Goal: Task Accomplishment & Management: Use online tool/utility

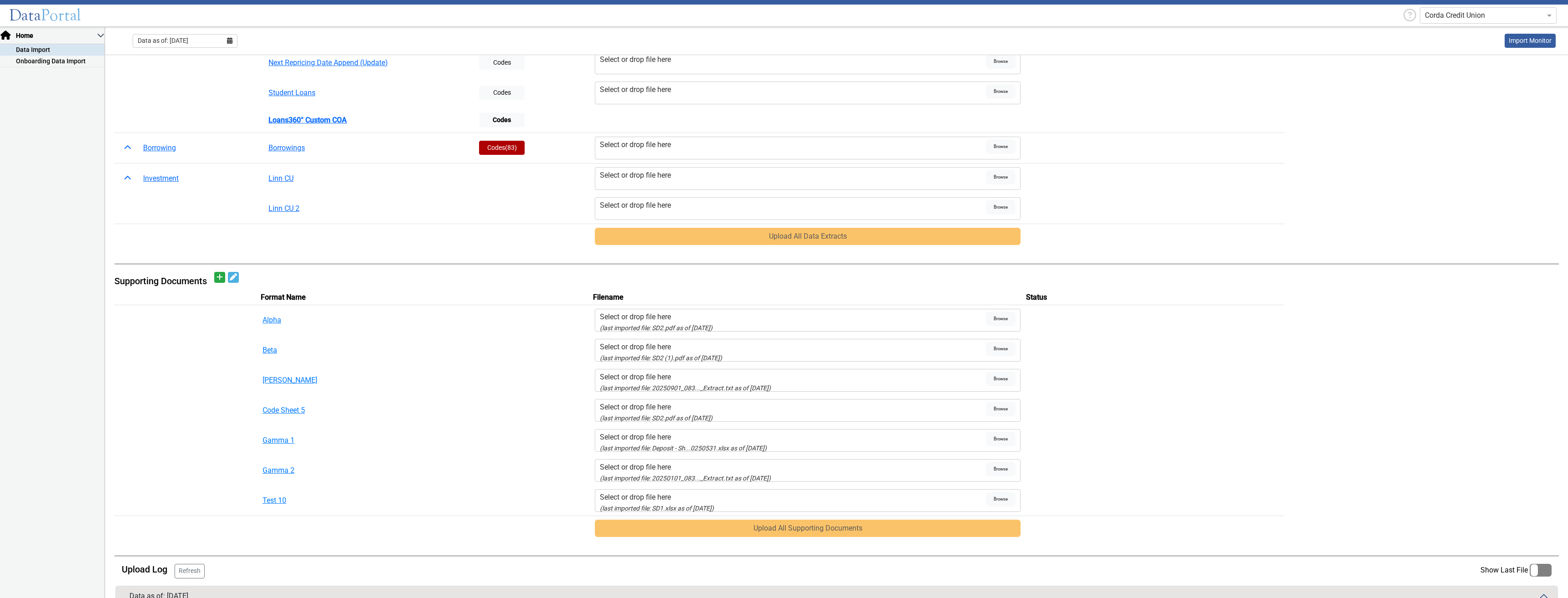
scroll to position [183, 0]
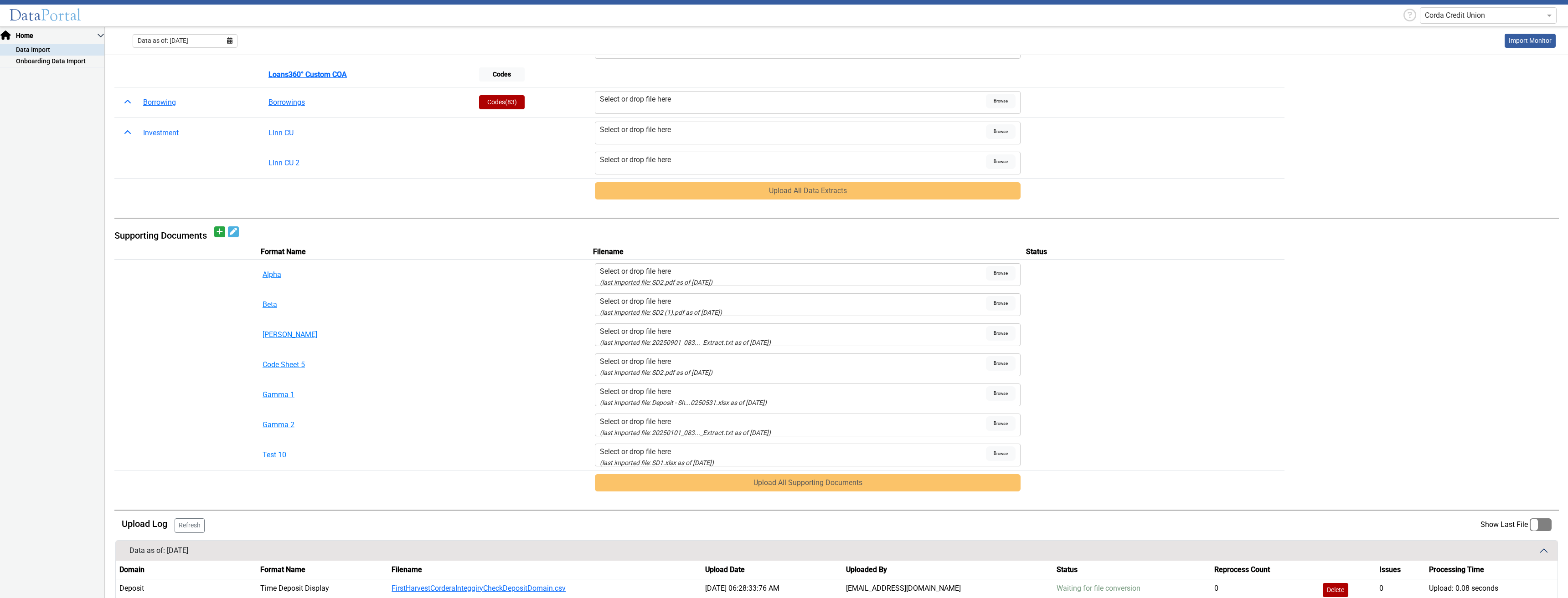
click at [716, 269] on div "Select or drop file here" at bounding box center [793, 271] width 387 height 11
click at [0, 0] on input "Select or drop file here (last imported file: SD2.pdf as of [DATE])" at bounding box center [0, 0] width 0 height 0
click at [219, 236] on fa-icon "Add document" at bounding box center [220, 232] width 6 height 11
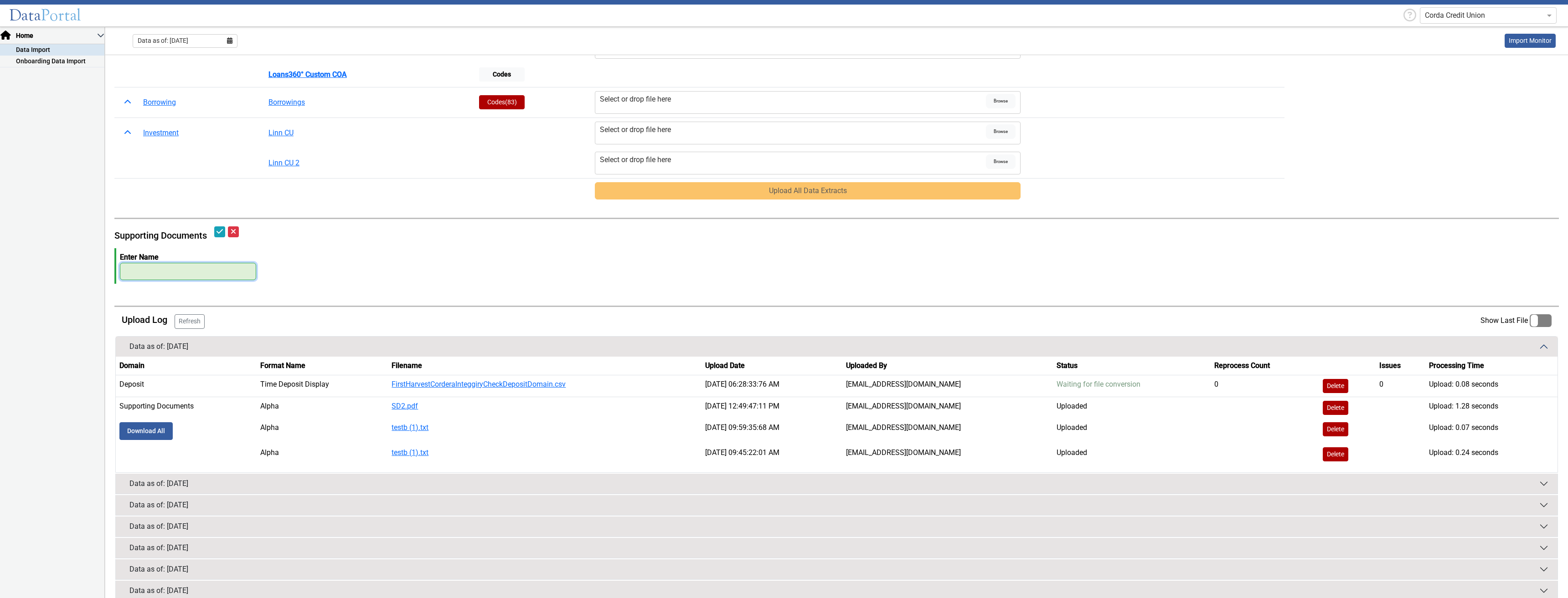
click at [202, 271] on input "SupportingDocs" at bounding box center [188, 271] width 136 height 17
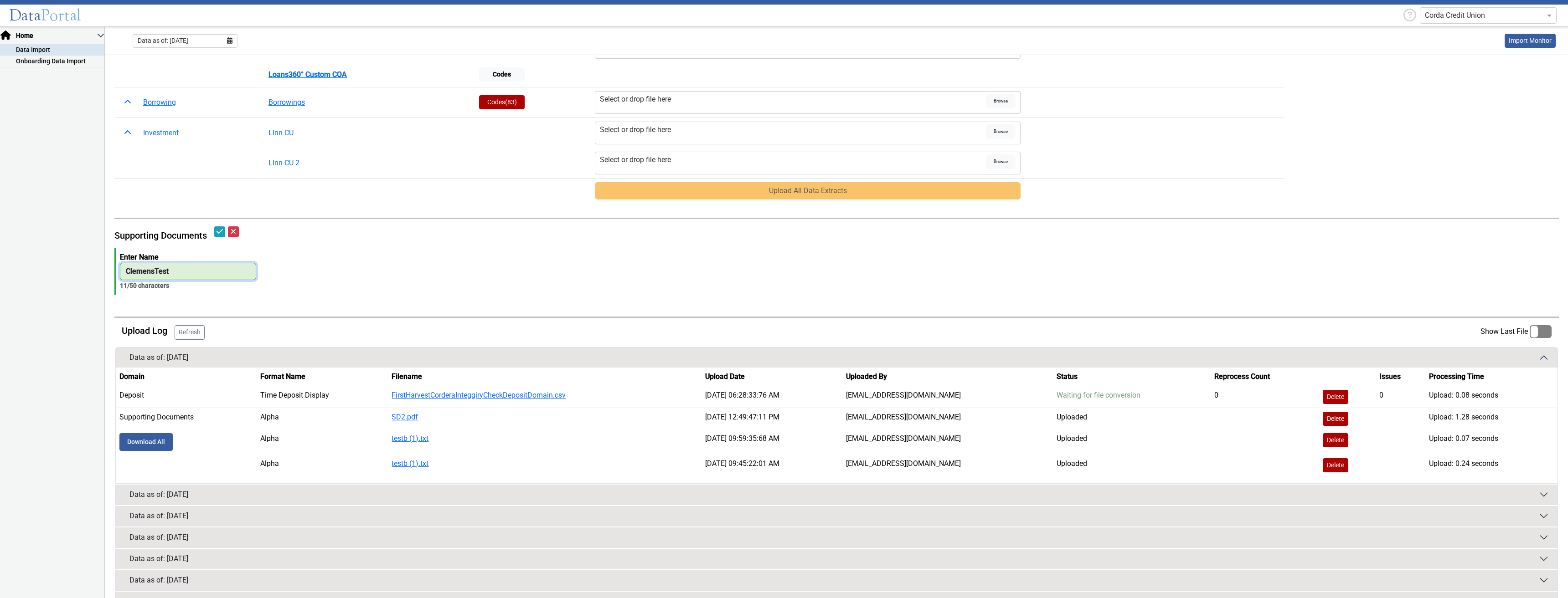
type input "ClemensTest"
click at [214, 230] on div "Supporting Documents" at bounding box center [836, 235] width 1444 height 18
click at [216, 234] on button "Save changes" at bounding box center [220, 232] width 11 height 11
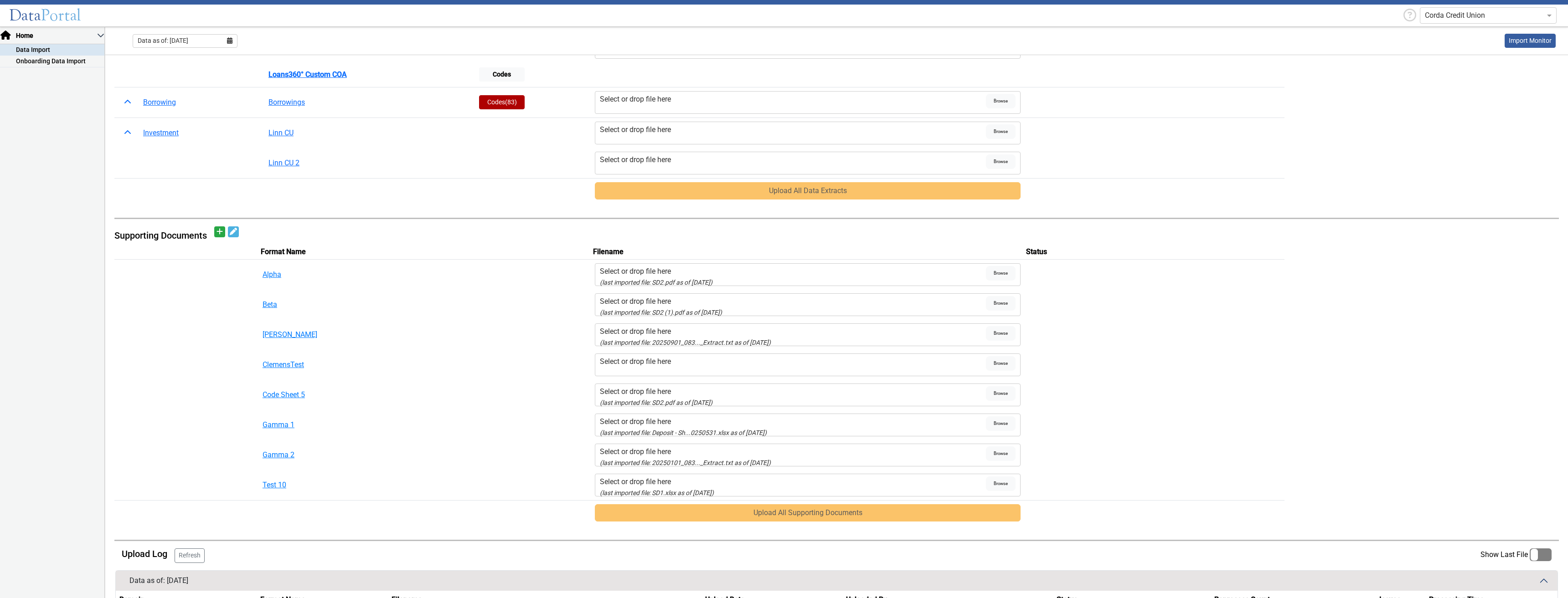
click at [667, 341] on label "Select or drop file here" at bounding box center [793, 365] width 387 height 17
click at [0, 0] on input "Select or drop file here" at bounding box center [0, 0] width 0 height 0
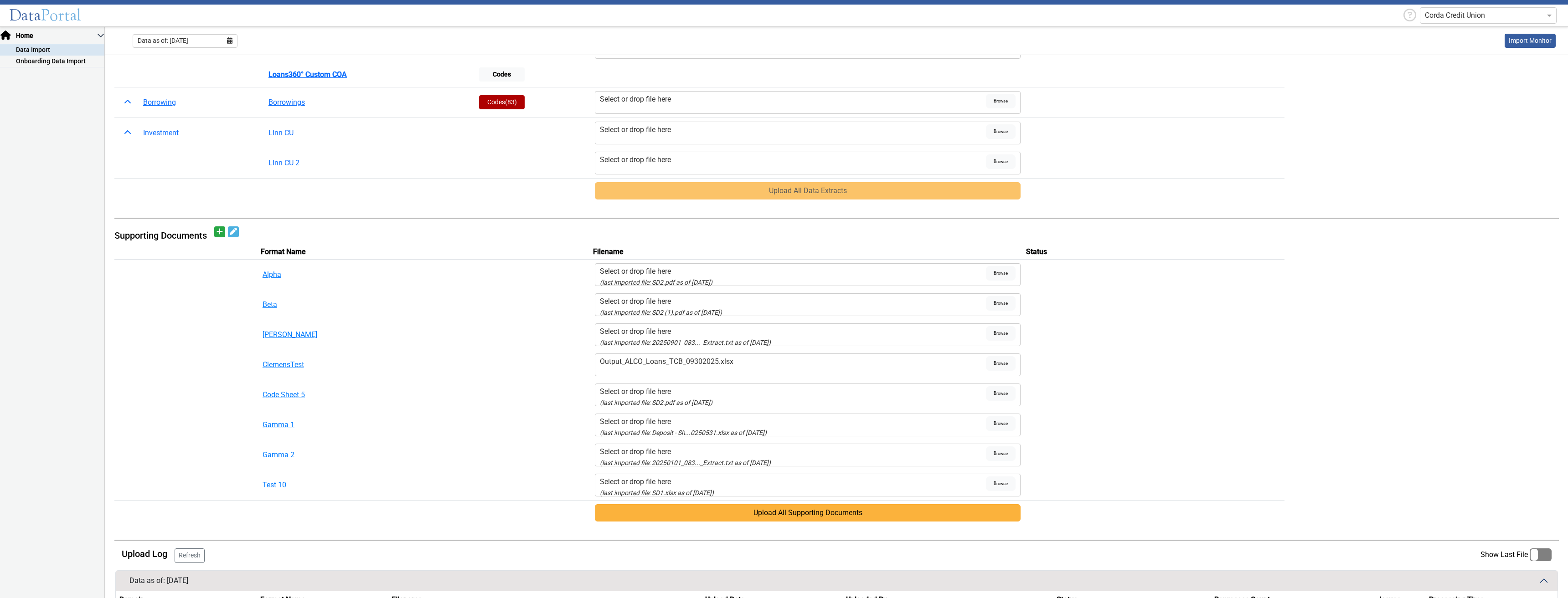
click at [763, 341] on button "Upload All Supporting Documents" at bounding box center [808, 513] width 426 height 17
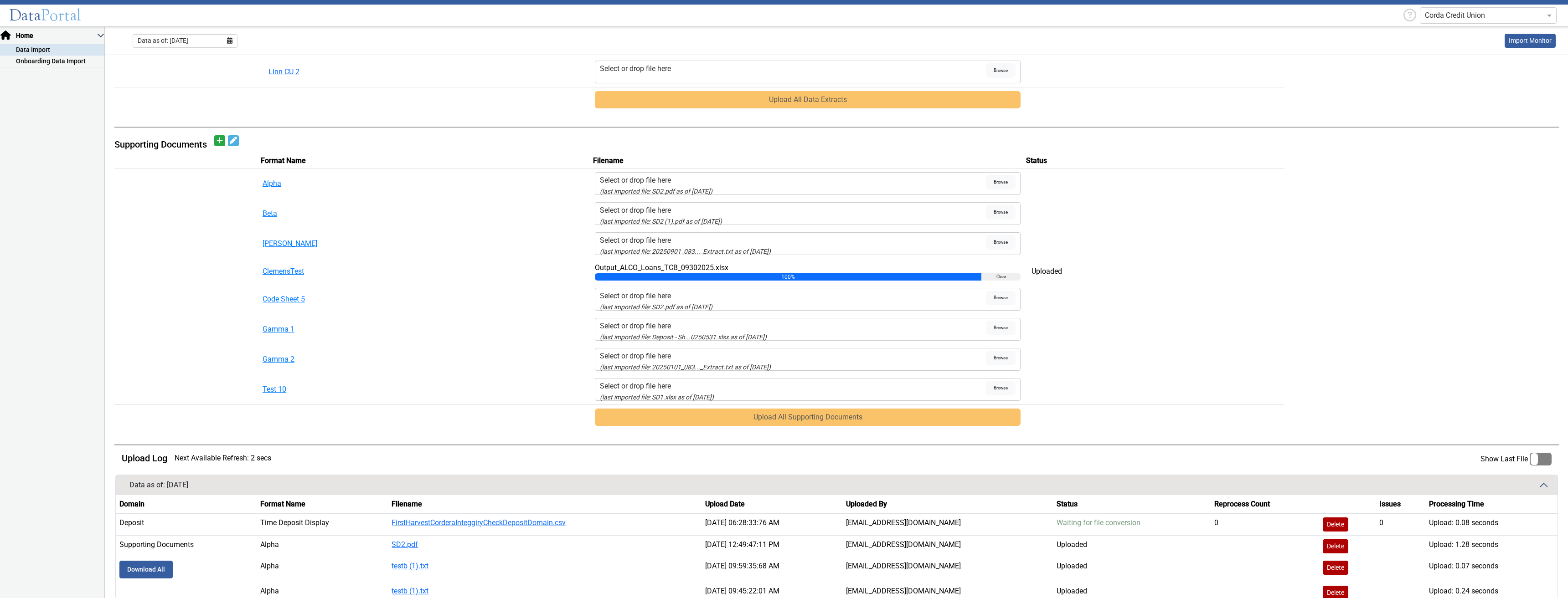
scroll to position [319, 0]
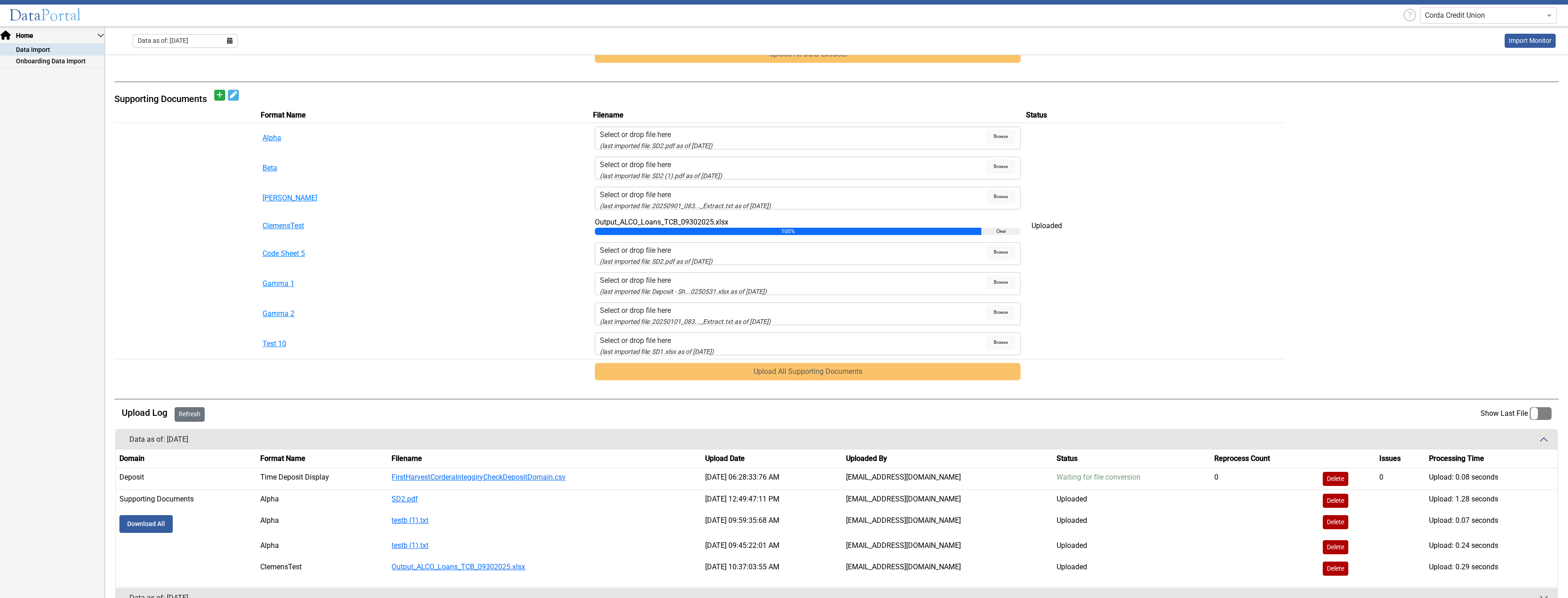
click at [186, 341] on button "Refresh" at bounding box center [189, 414] width 30 height 15
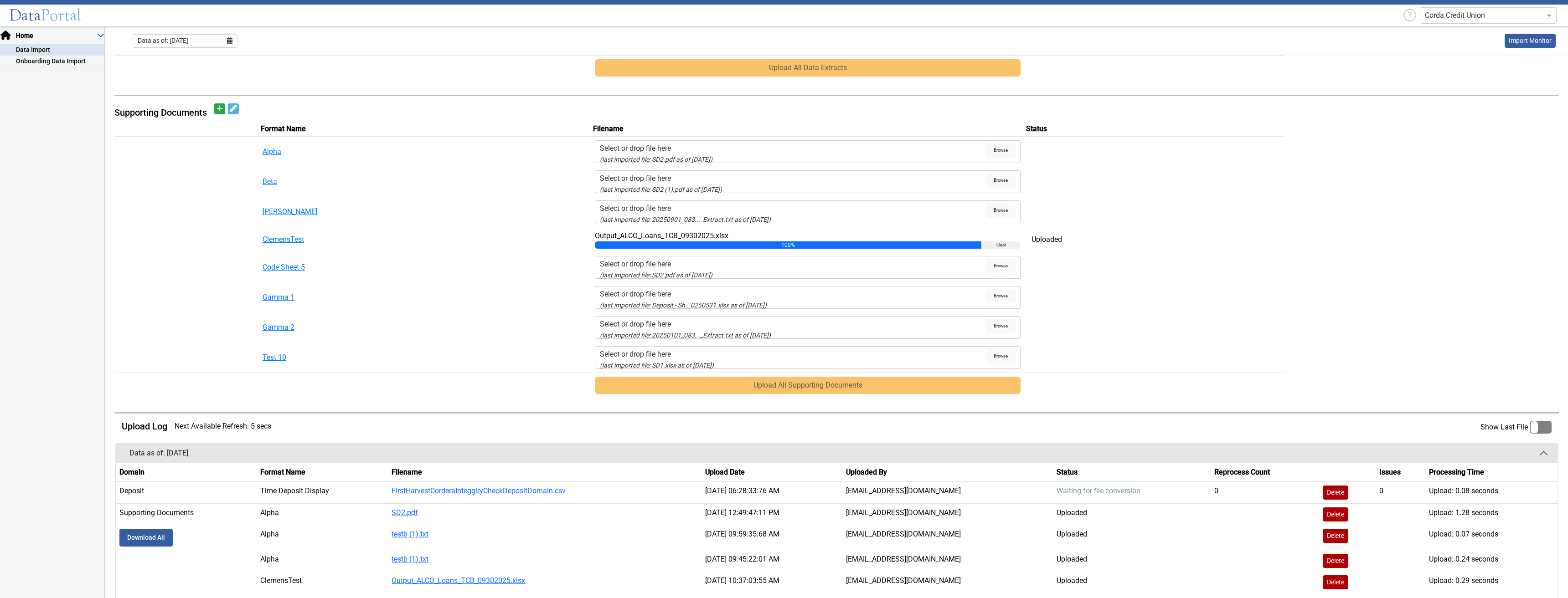
scroll to position [396, 0]
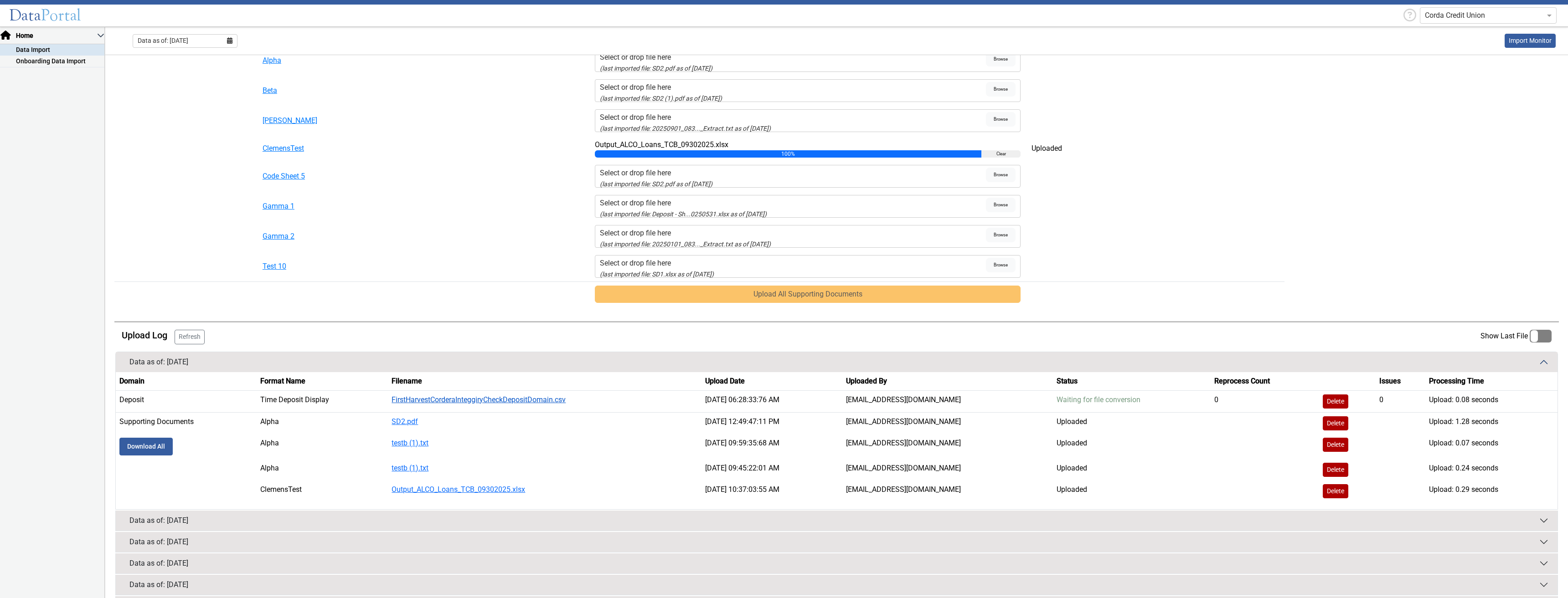
click at [430, 341] on link "FirstHarvestCorderaInteggiryCheckDepositDomain.csv" at bounding box center [478, 400] width 174 height 9
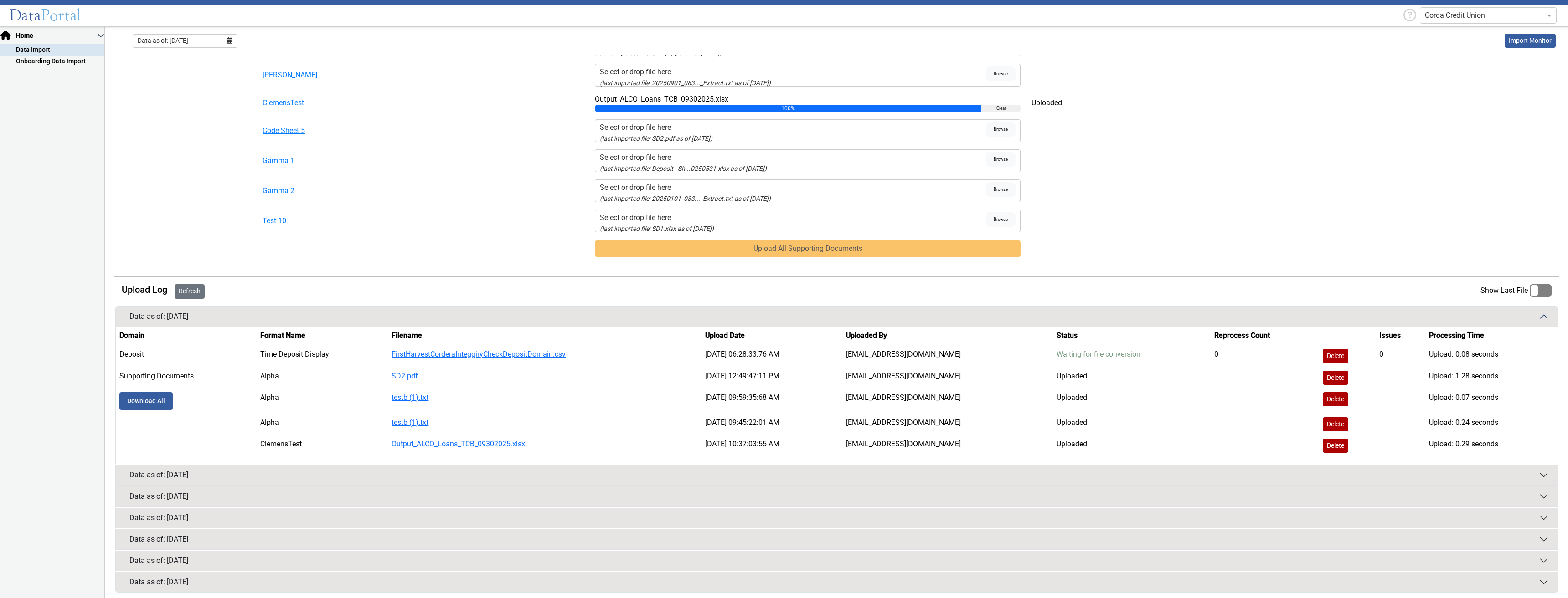
click at [181, 294] on button "Refresh" at bounding box center [189, 291] width 30 height 15
click at [194, 295] on button "Refresh" at bounding box center [189, 291] width 30 height 15
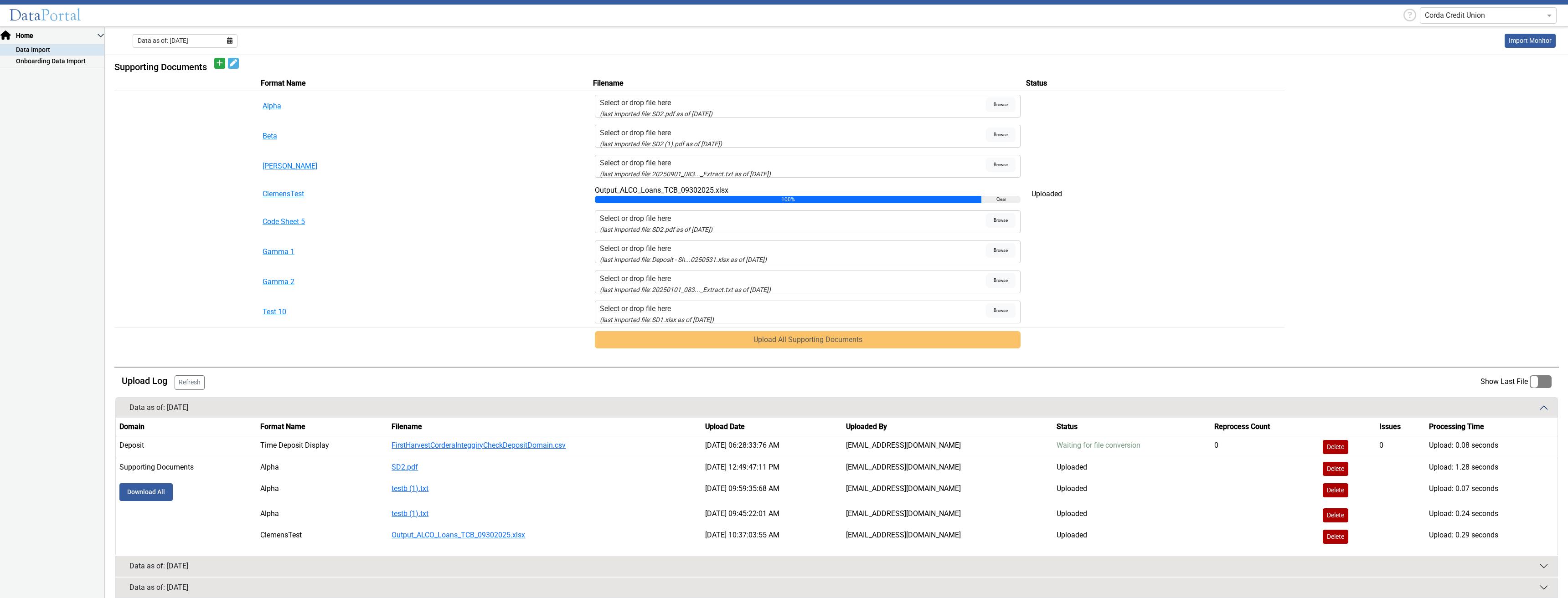
scroll to position [446, 0]
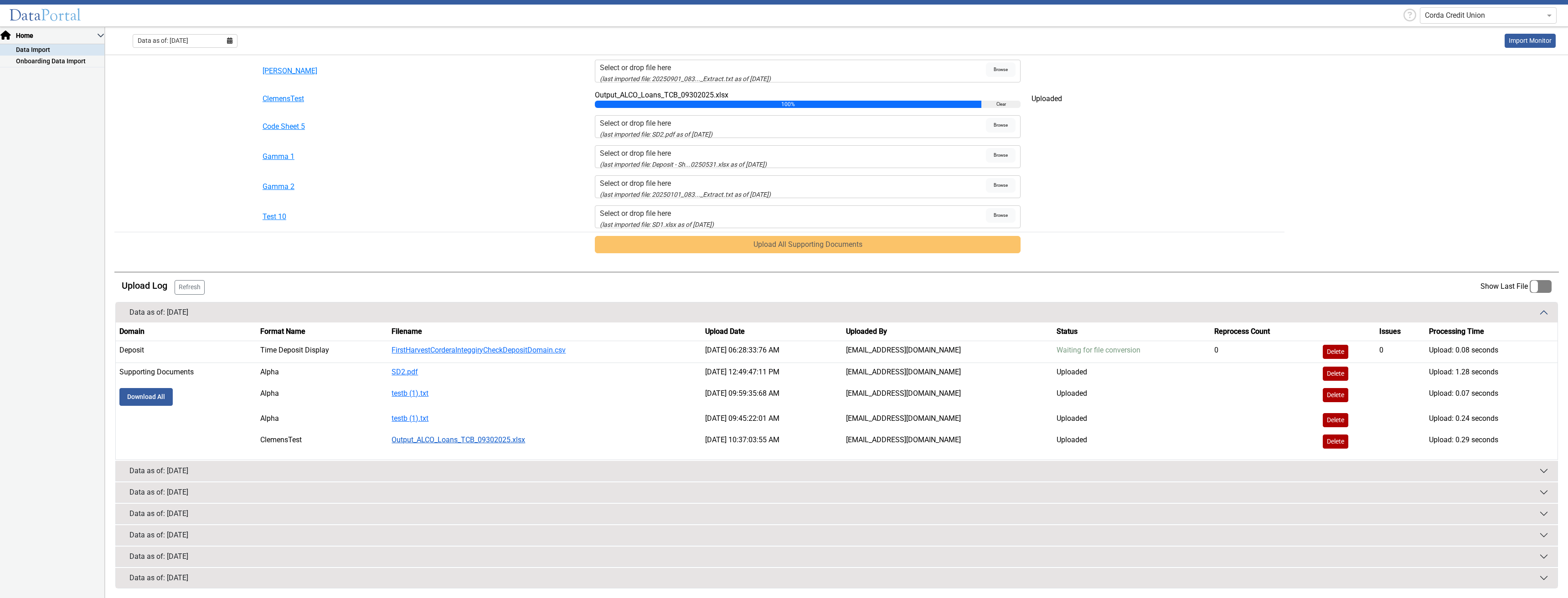
click at [443, 341] on link "Output_ALCO_Loans_TCB_09302025.xlsx" at bounding box center [458, 440] width 133 height 9
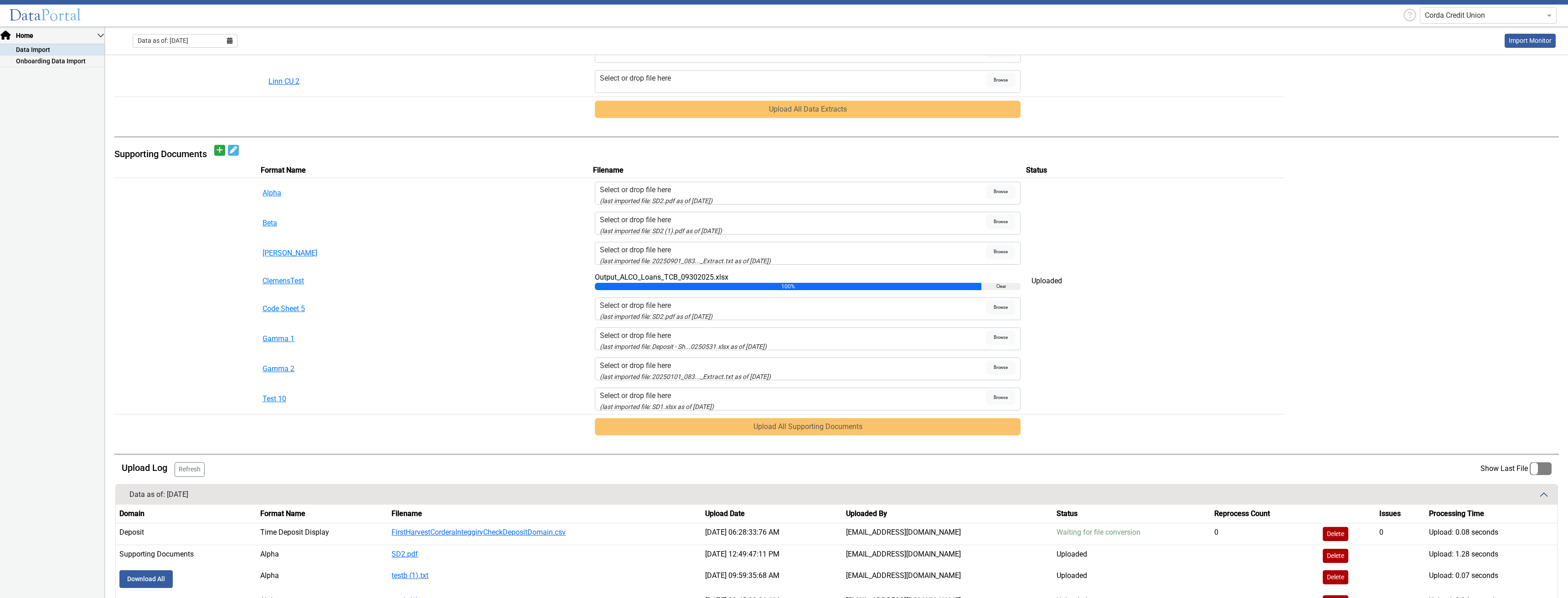
scroll to position [218, 0]
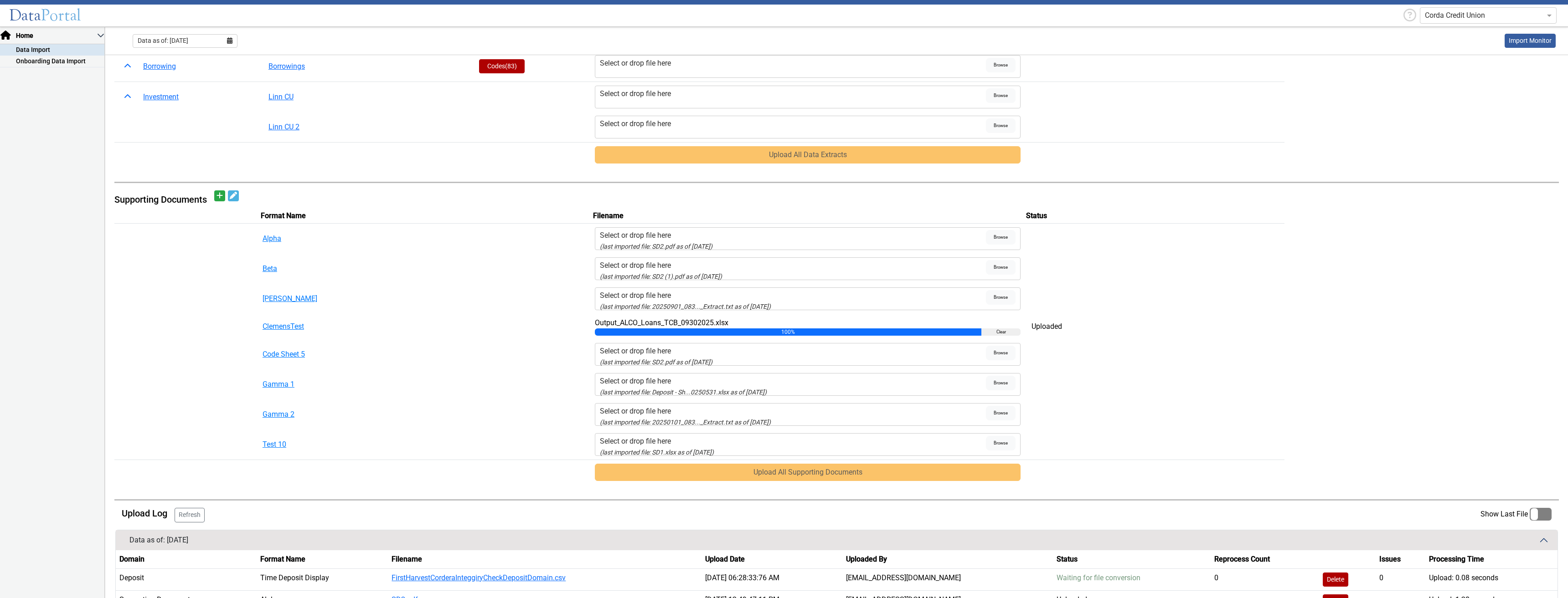
click at [895, 335] on button "Clear" at bounding box center [1001, 332] width 39 height 7
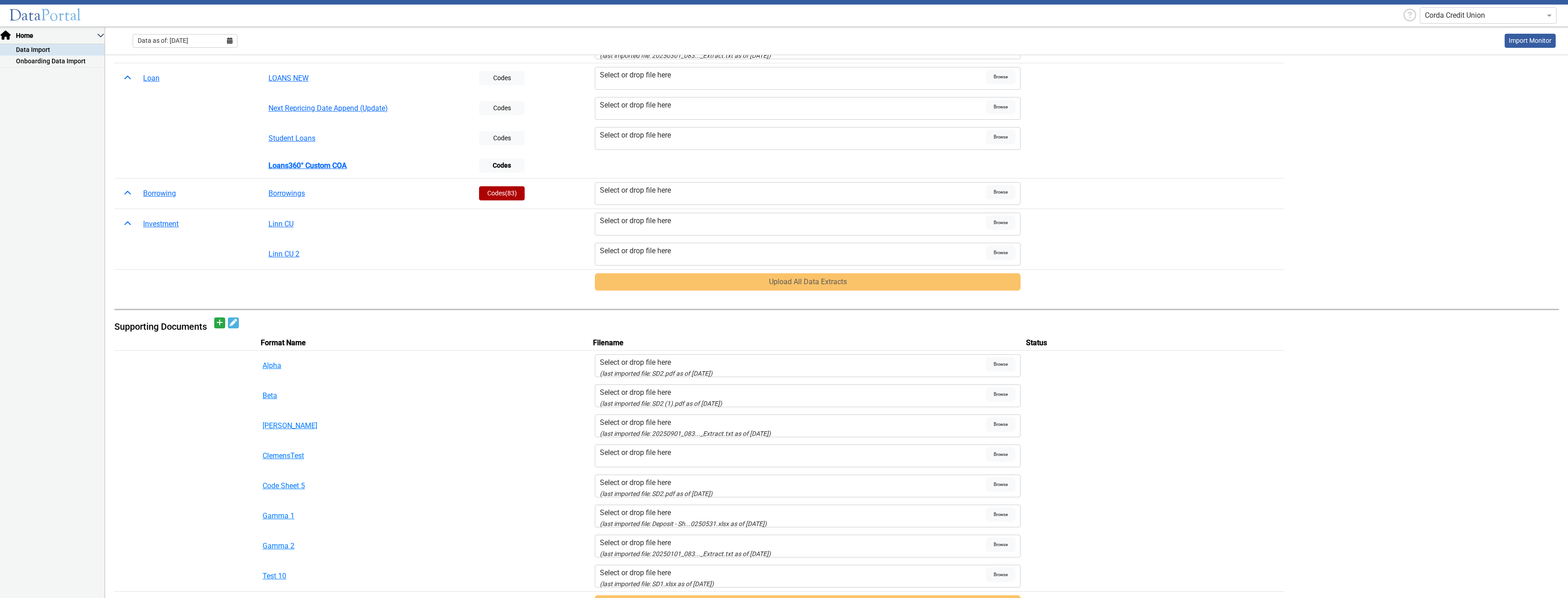
scroll to position [0, 0]
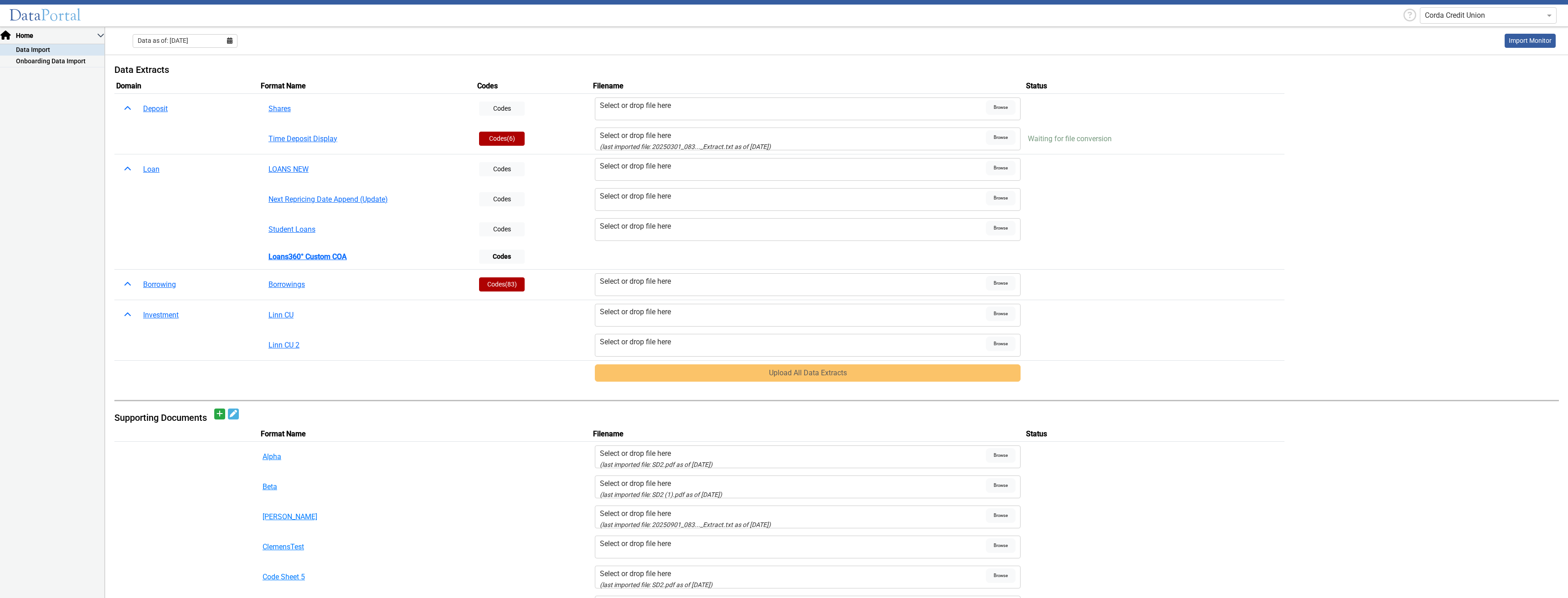
click at [633, 169] on div "Select or drop file here" at bounding box center [793, 166] width 387 height 11
click at [0, 0] on input "Select or drop file here" at bounding box center [0, 0] width 0 height 0
click at [693, 341] on button "Upload All Data Extracts" at bounding box center [808, 373] width 426 height 17
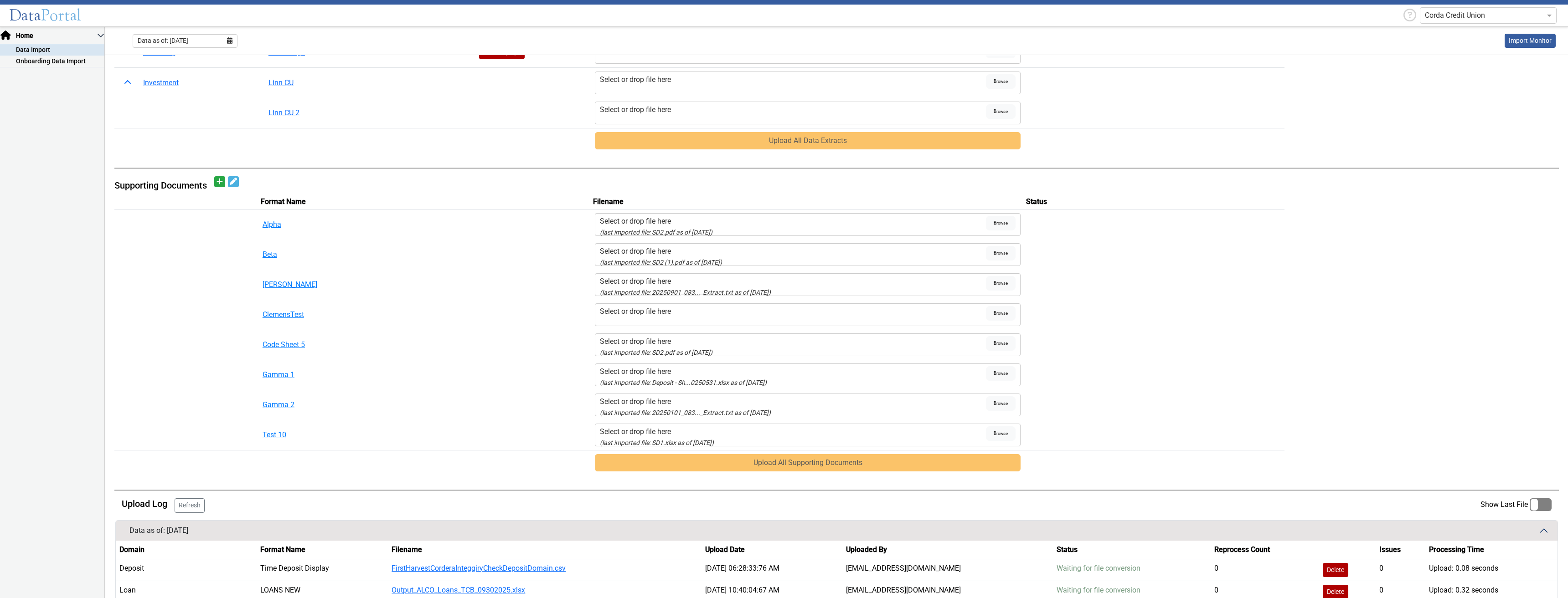
scroll to position [319, 0]
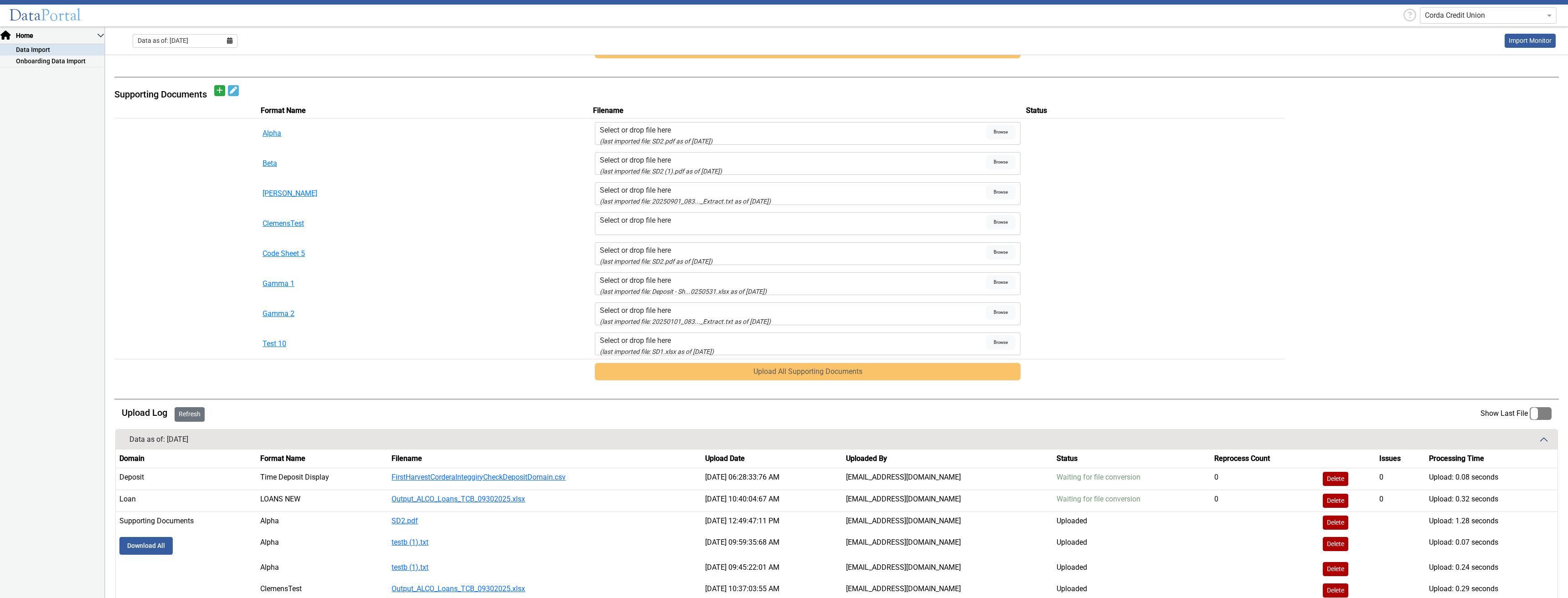
click at [187, 341] on button "Refresh" at bounding box center [189, 414] width 30 height 15
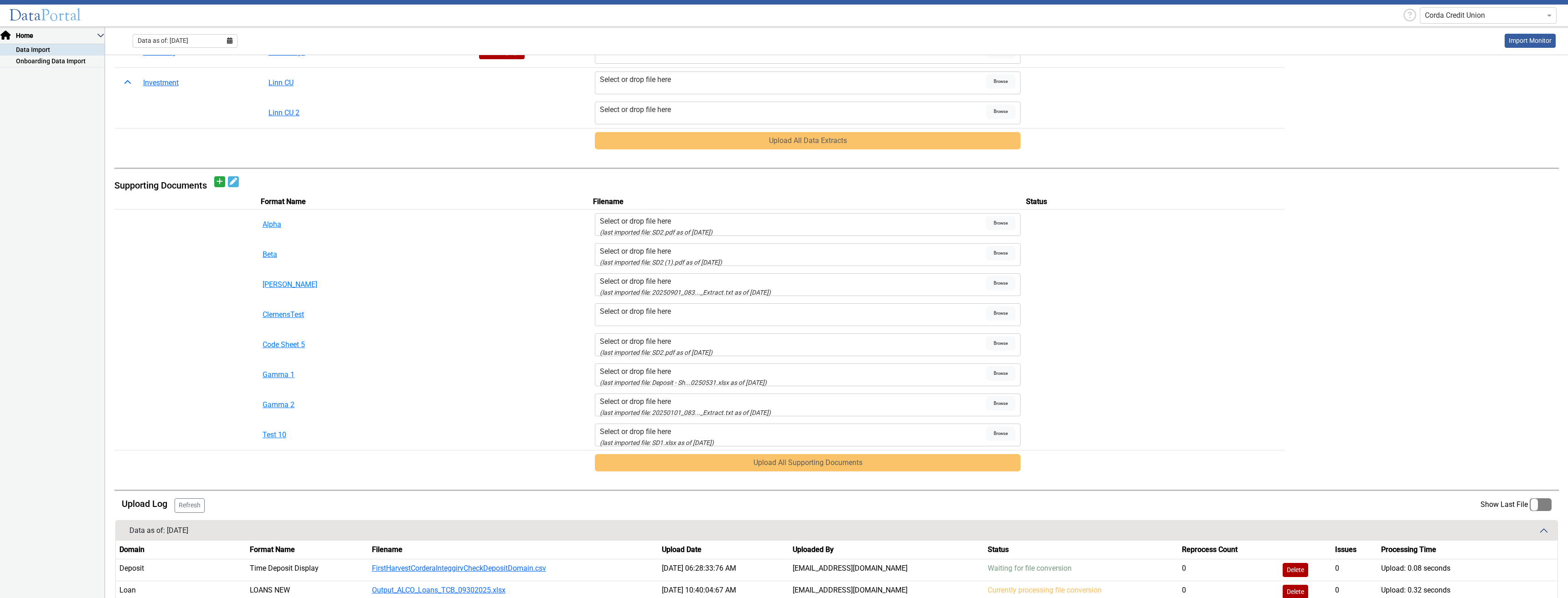
scroll to position [273, 0]
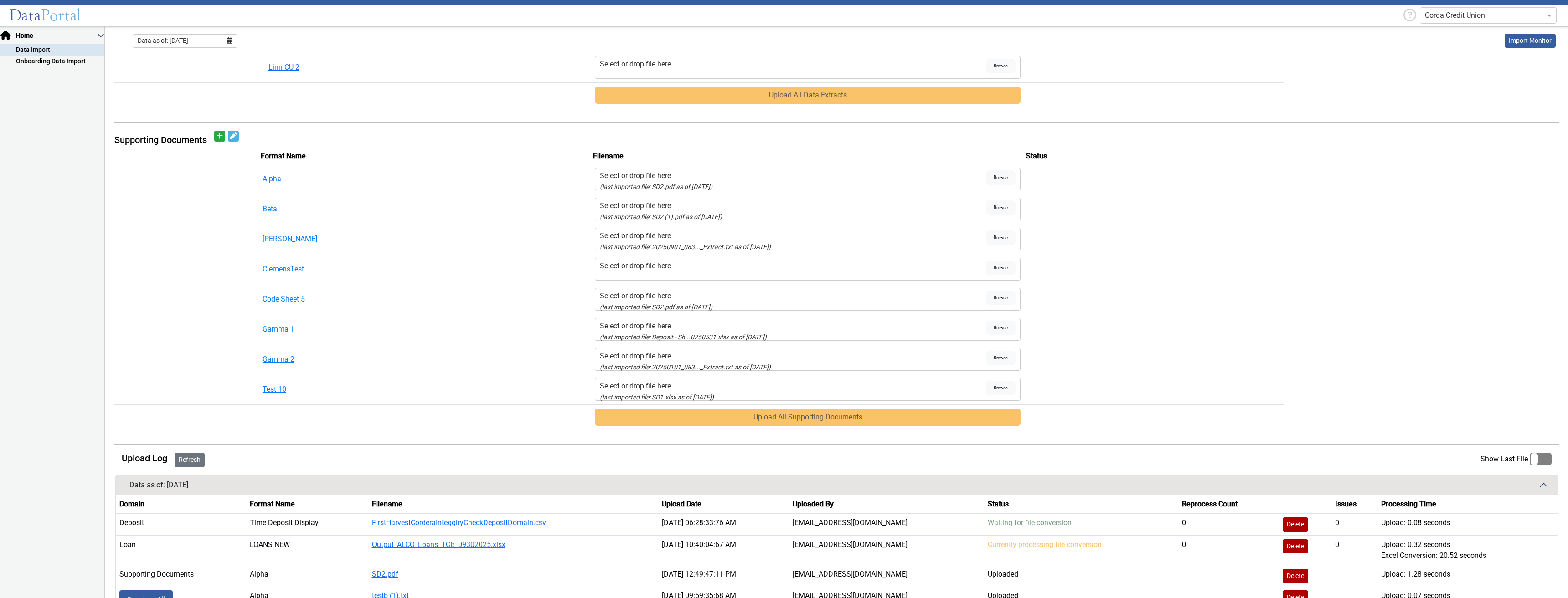
click at [196, 341] on button "Refresh" at bounding box center [189, 460] width 30 height 15
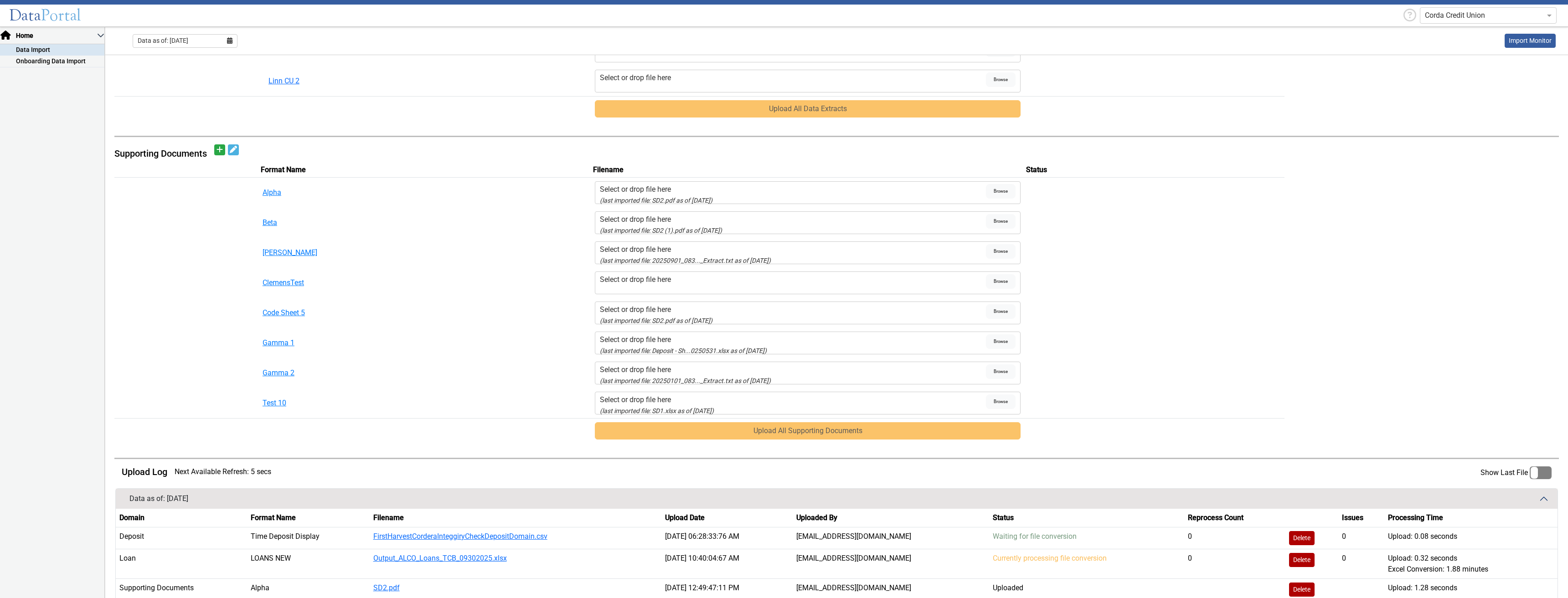
scroll to position [442, 0]
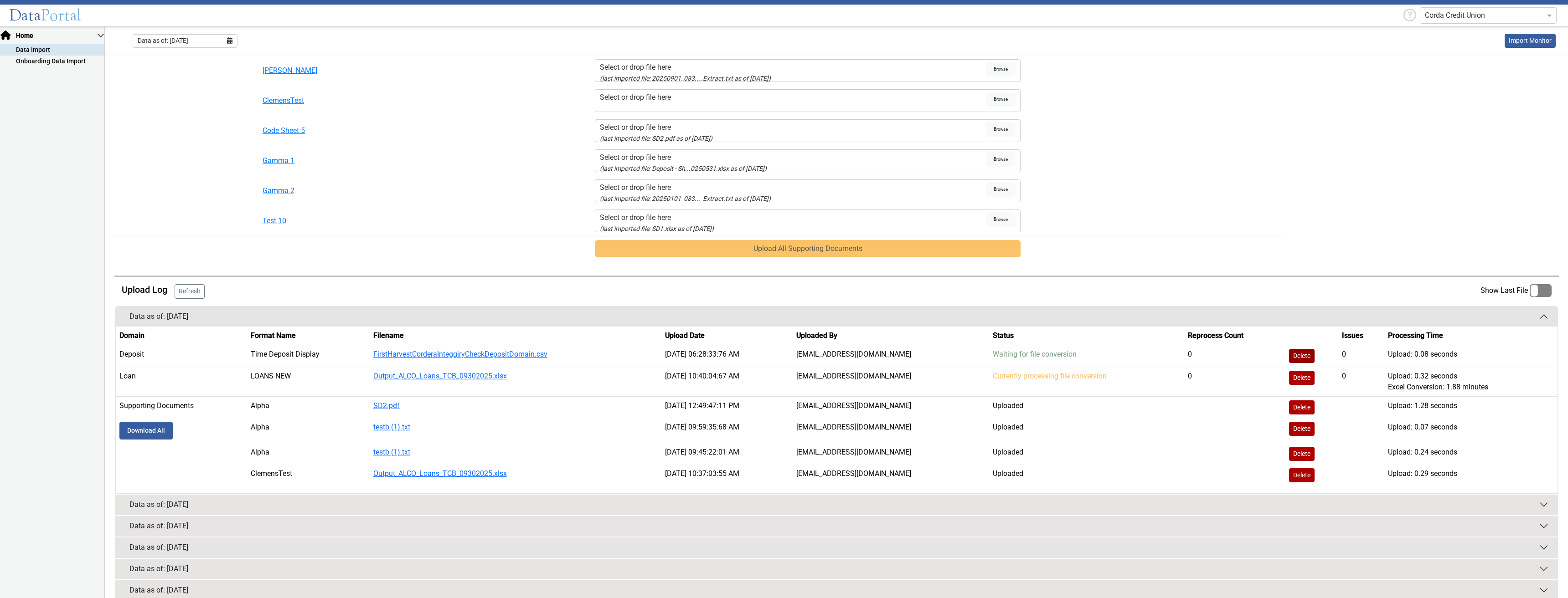
click at [895, 341] on button "Delete" at bounding box center [1302, 356] width 26 height 14
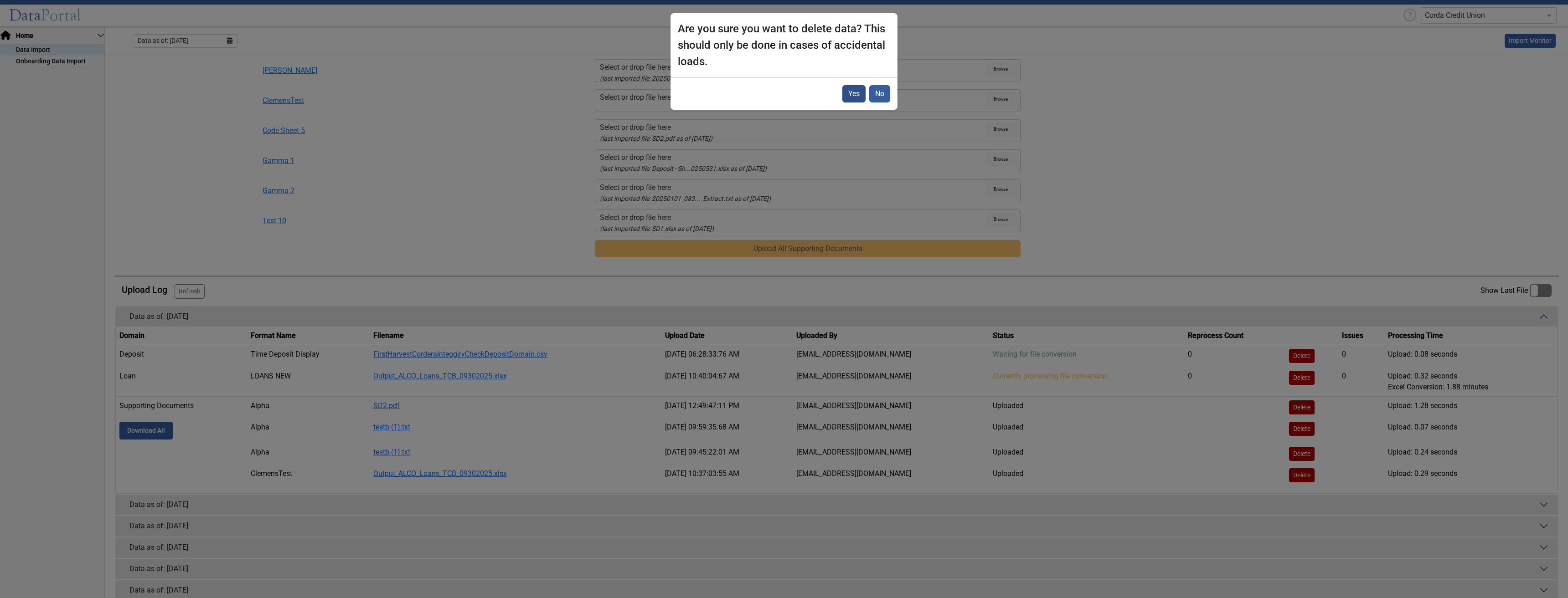
click at [853, 91] on button "Yes" at bounding box center [854, 94] width 23 height 17
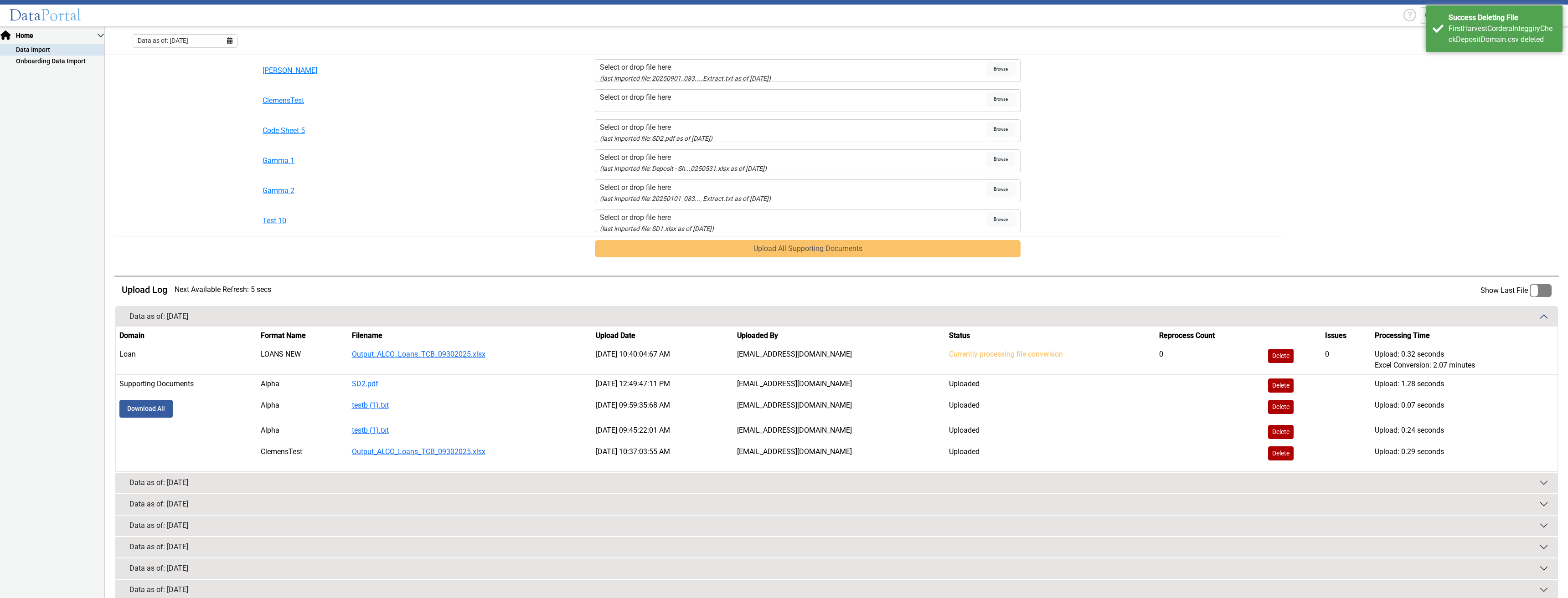
scroll to position [454, 0]
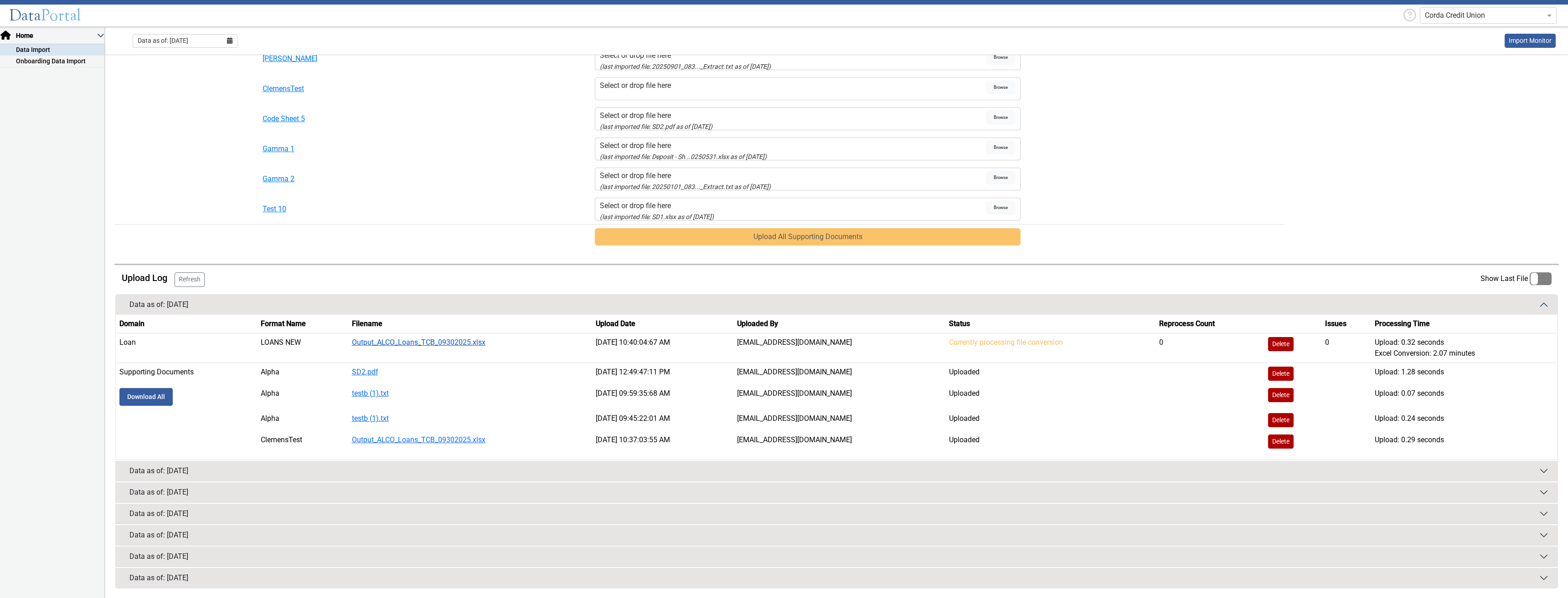
click at [450, 341] on link "Output_ALCO_Loans_TCB_09302025.xlsx" at bounding box center [418, 342] width 133 height 9
click at [191, 282] on button "Refresh" at bounding box center [189, 280] width 30 height 15
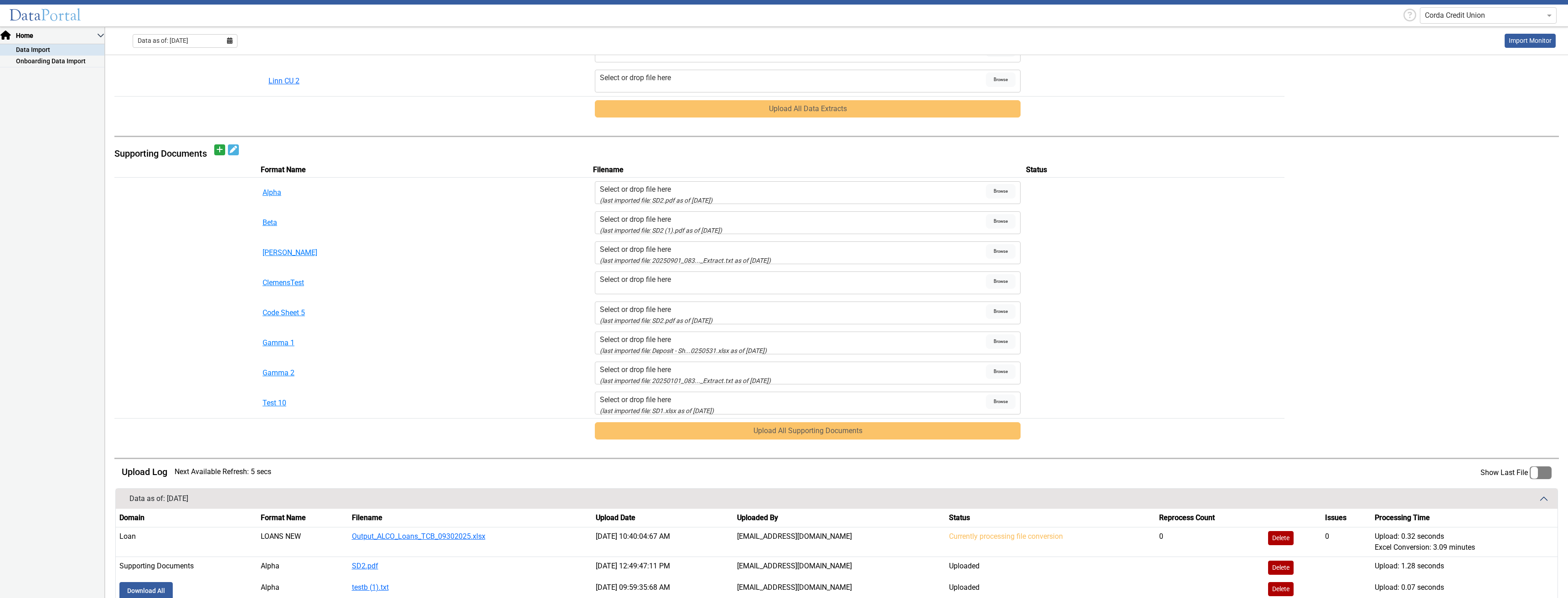
scroll to position [442, 0]
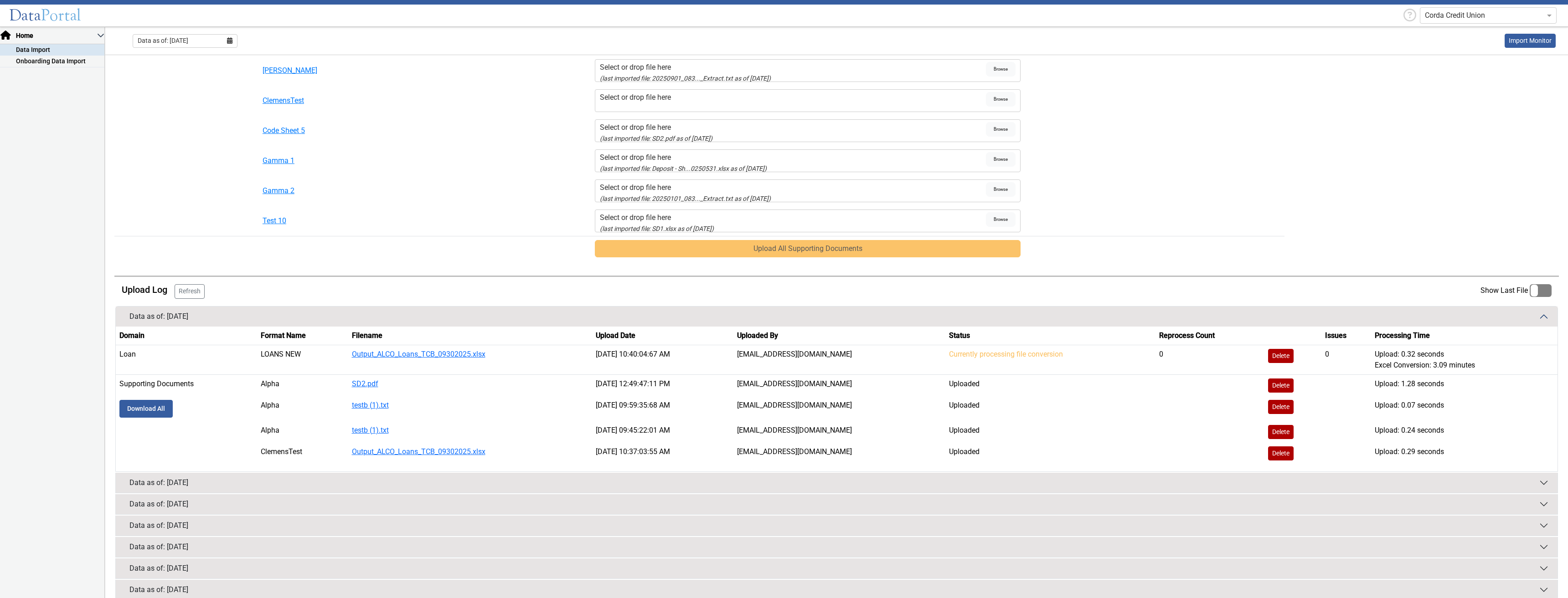
drag, startPoint x: 956, startPoint y: 353, endPoint x: 1135, endPoint y: 355, distance: 179.0
click at [895, 341] on td "Currently processing file conversion" at bounding box center [1050, 360] width 210 height 30
drag, startPoint x: 957, startPoint y: 356, endPoint x: 1101, endPoint y: 375, distance: 145.2
click at [895, 341] on td "Currently processing file conversion" at bounding box center [1050, 360] width 210 height 30
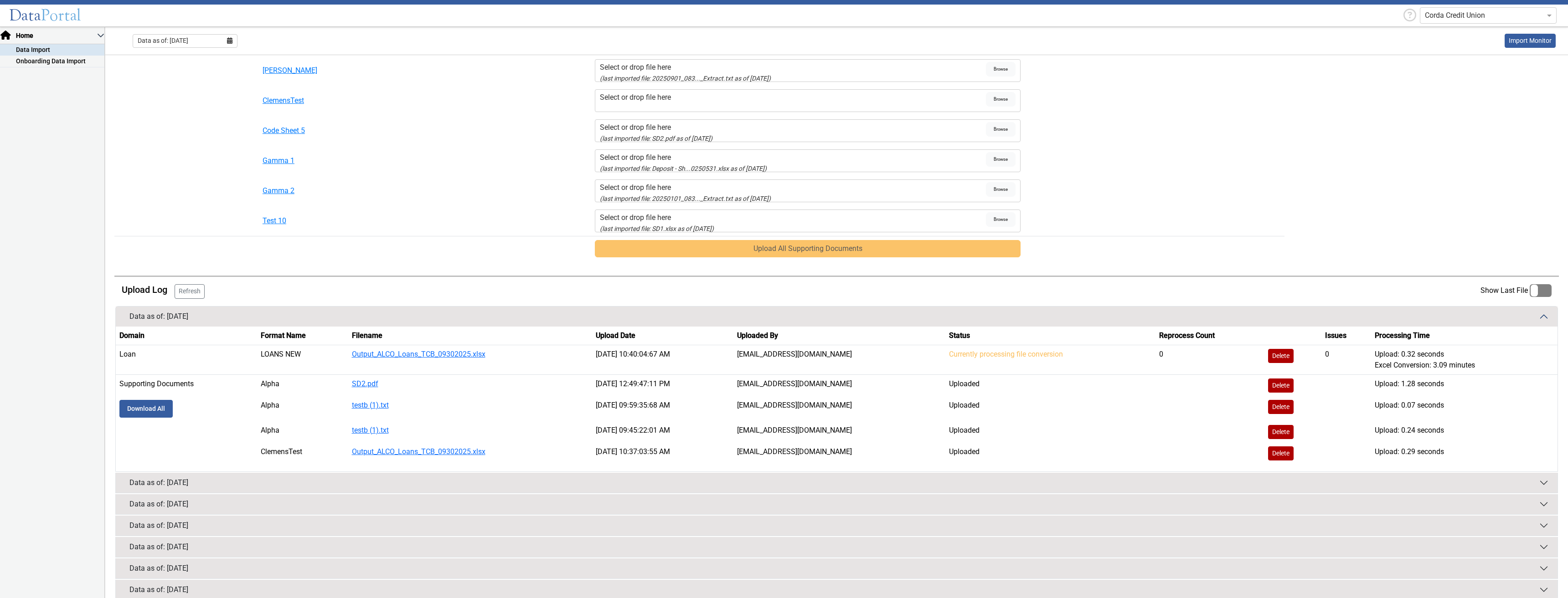
click at [895, 341] on td "Uploaded" at bounding box center [1050, 386] width 210 height 22
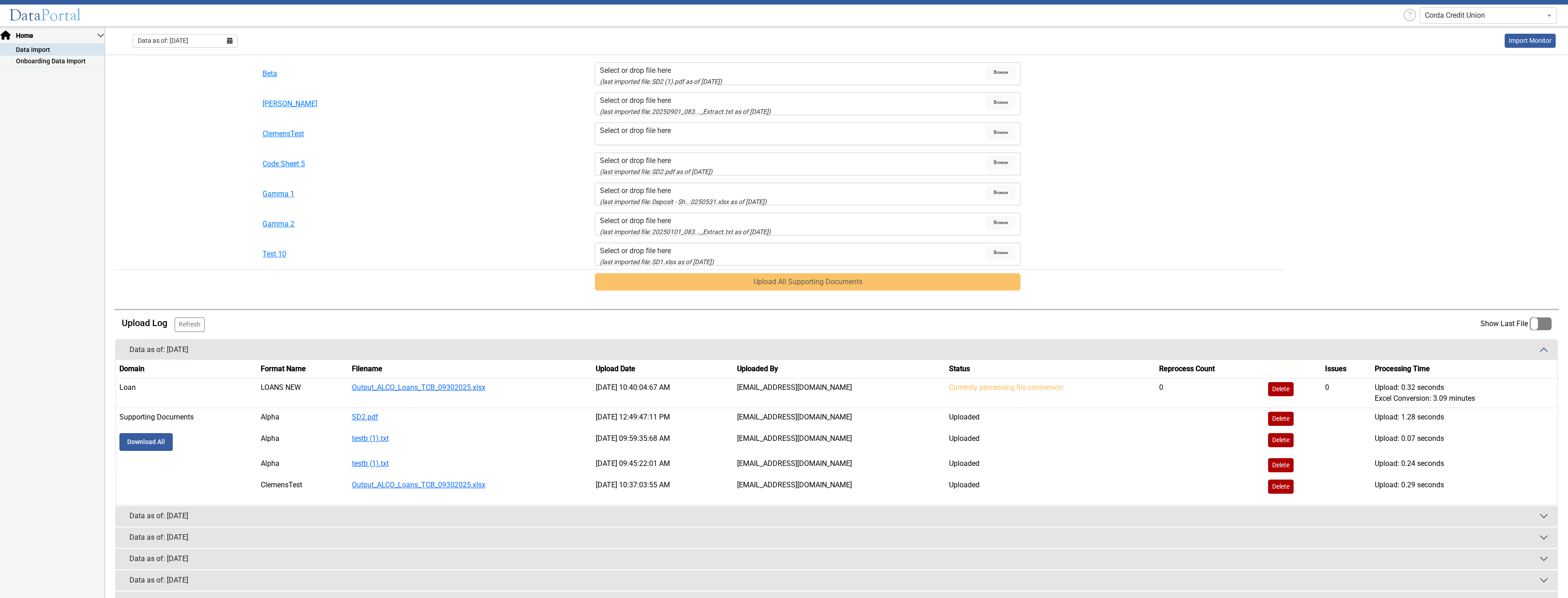
scroll to position [454, 0]
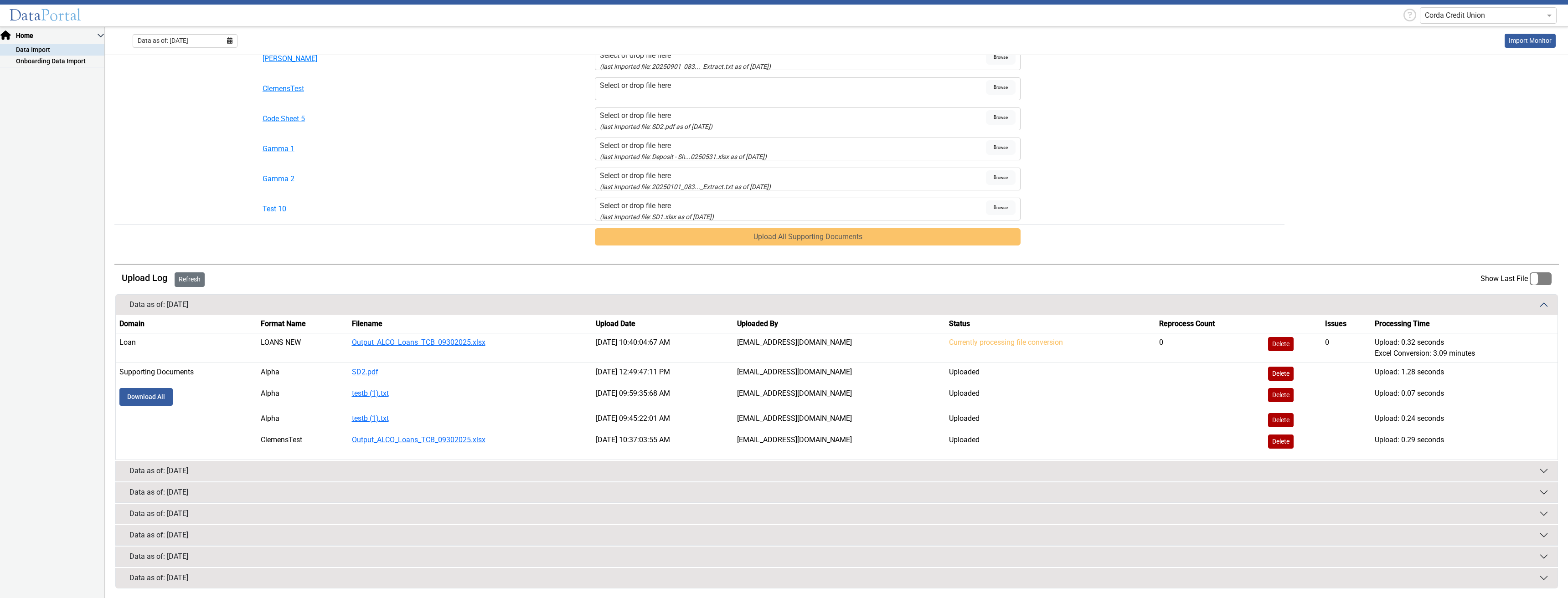
click at [189, 283] on button "Refresh" at bounding box center [189, 280] width 30 height 15
click at [184, 282] on button "Refresh" at bounding box center [189, 280] width 30 height 15
click at [138, 179] on td "SupportingDocs" at bounding box center [186, 179] width 144 height 30
click at [895, 116] on table "Format Name Filename Status Alpha Select or drop file here (last imported file:…" at bounding box center [836, 108] width 1444 height 280
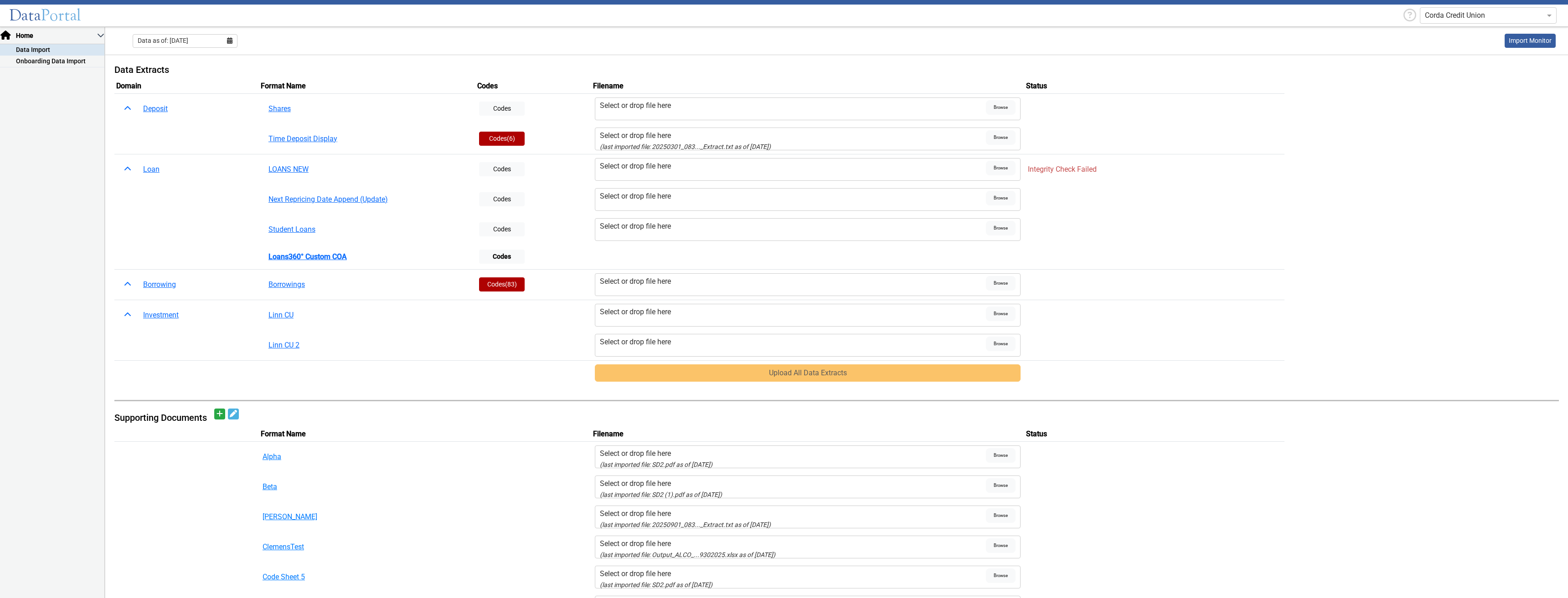
click at [637, 169] on div "Select or drop file here" at bounding box center [793, 166] width 387 height 11
click at [0, 0] on input "Select or drop file here" at bounding box center [0, 0] width 0 height 0
